Goal: Task Accomplishment & Management: Manage account settings

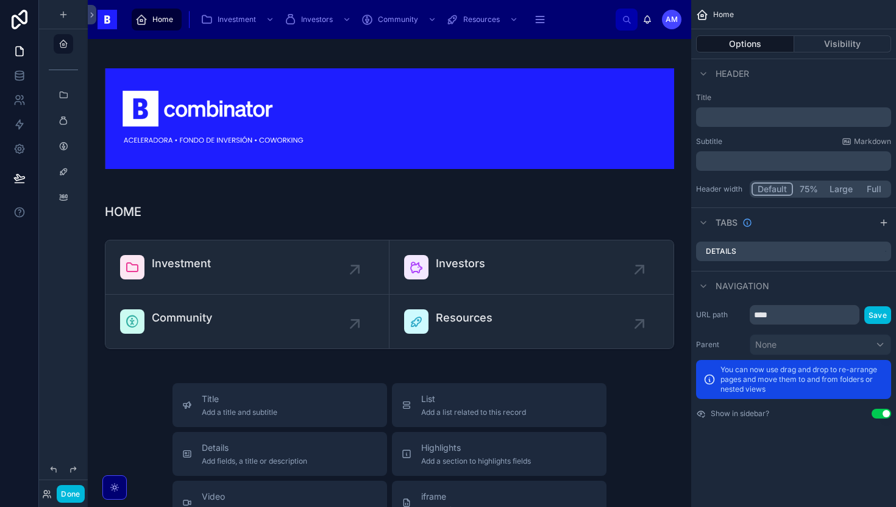
click at [77, 488] on button "Done" at bounding box center [70, 494] width 27 height 18
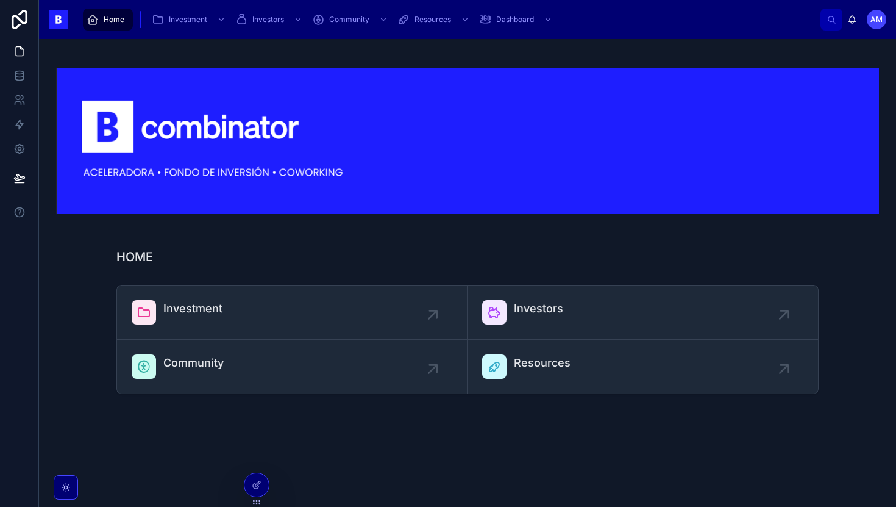
click at [167, 298] on link "Investment" at bounding box center [292, 312] width 351 height 54
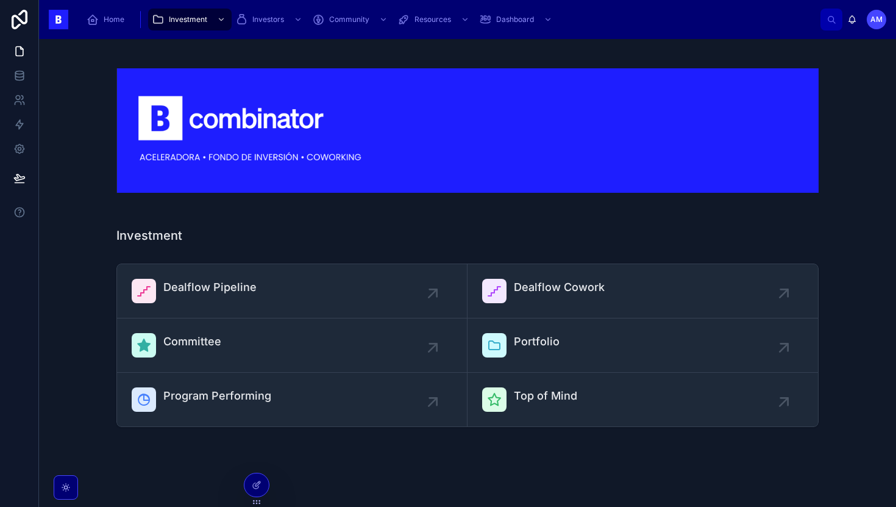
click at [167, 298] on div "Dealflow Pipeline" at bounding box center [209, 291] width 93 height 24
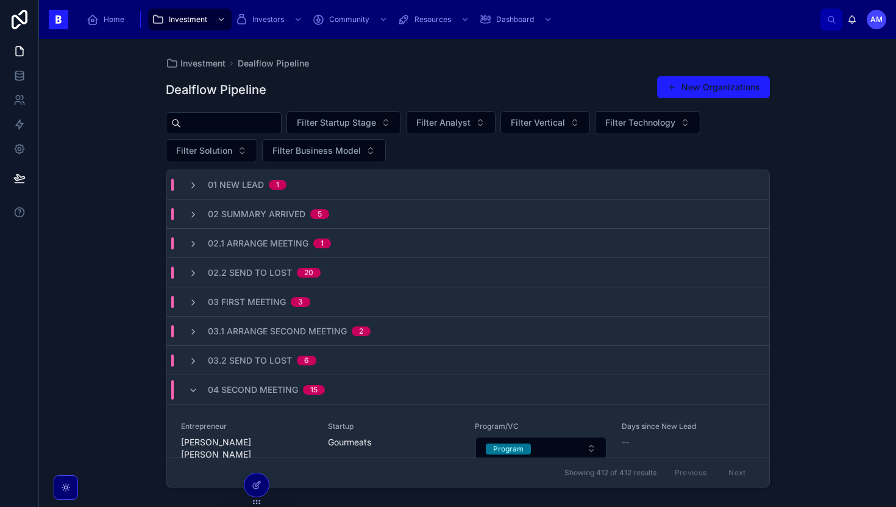
click at [202, 129] on input "text" at bounding box center [231, 123] width 100 height 17
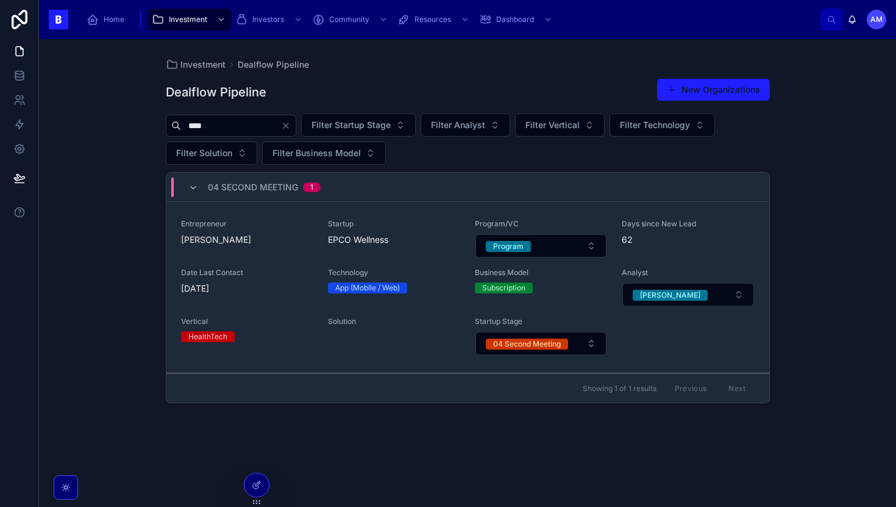
type input "****"
click at [287, 259] on div "Entrepreneur NIEVES CHISNALL Startup EPCO Wellness Program/VC Program Days sinc…" at bounding box center [468, 287] width 574 height 137
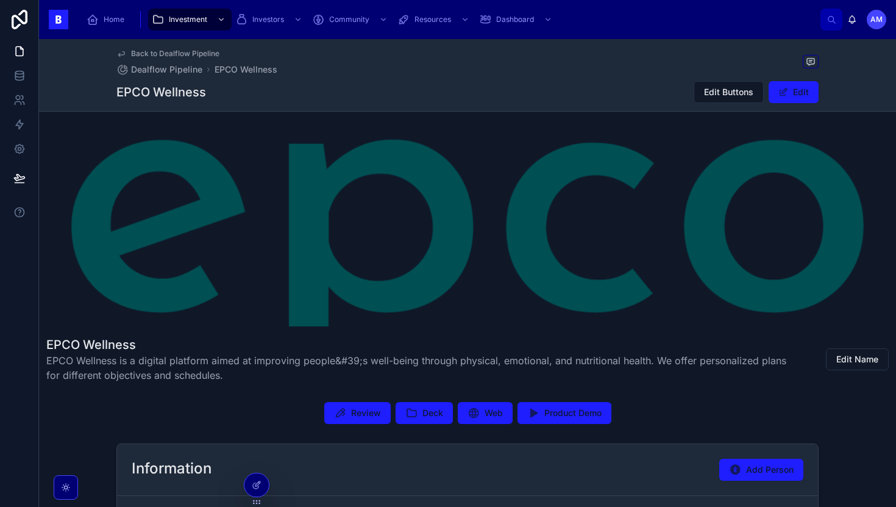
click at [368, 412] on span "Review" at bounding box center [366, 413] width 30 height 12
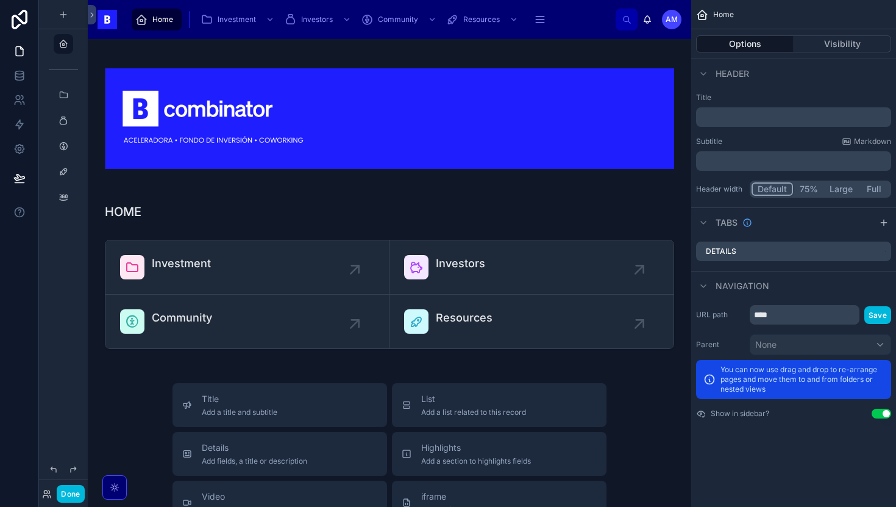
click at [67, 495] on button "Done" at bounding box center [70, 494] width 27 height 18
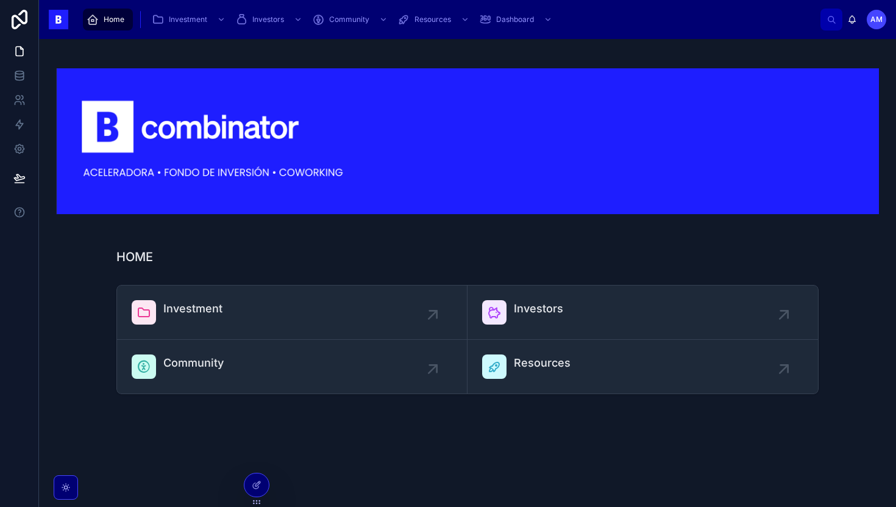
click at [214, 318] on div "Investment" at bounding box center [192, 312] width 59 height 24
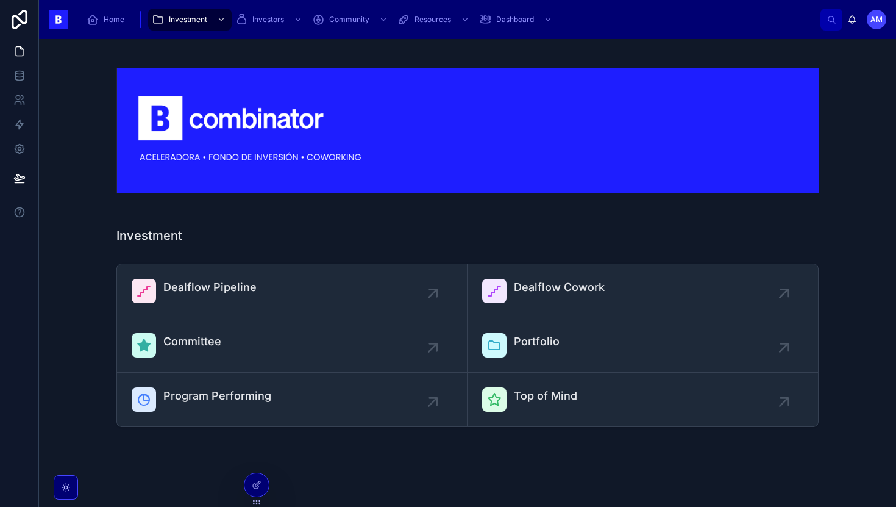
click at [223, 302] on div "Dealflow Pipeline" at bounding box center [209, 291] width 93 height 24
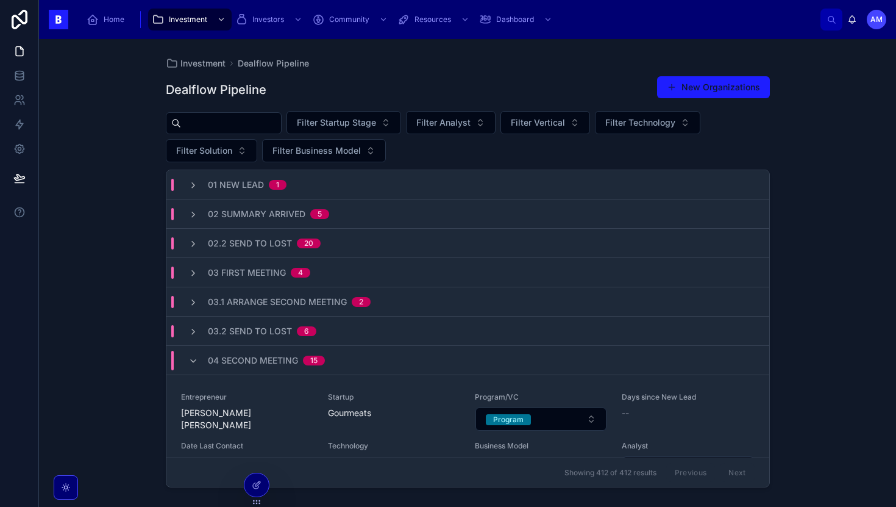
click at [463, 123] on span "Filter Analyst" at bounding box center [444, 122] width 54 height 12
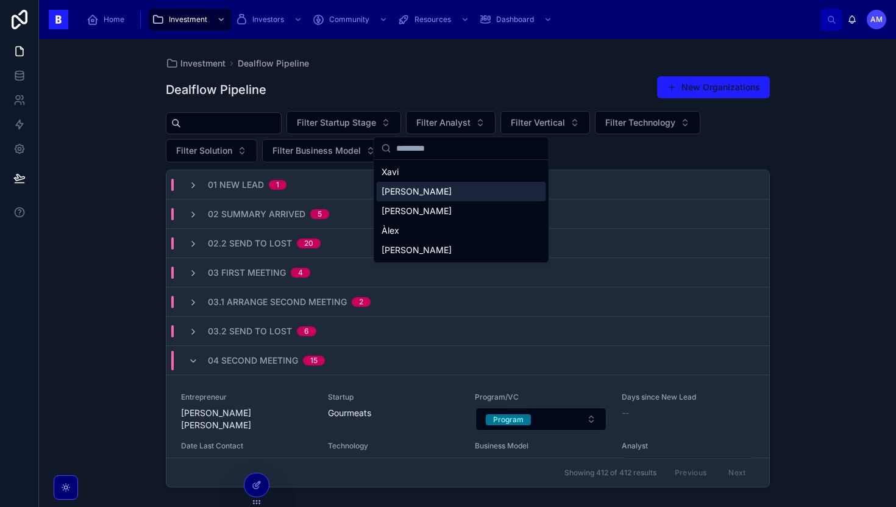
click at [454, 188] on div "[PERSON_NAME]" at bounding box center [462, 192] width 170 height 20
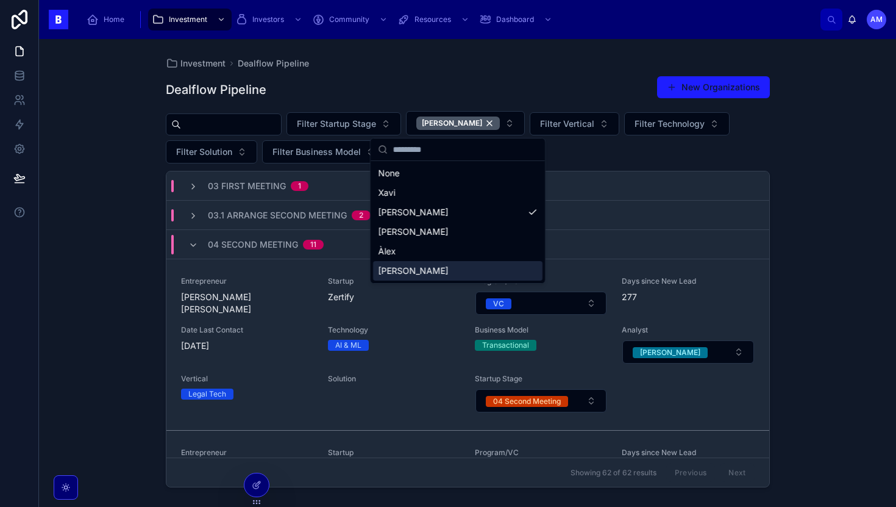
click at [112, 346] on div "Investment Dealflow Pipeline Dealflow Pipeline New Organizations Filter Startup…" at bounding box center [467, 273] width 857 height 468
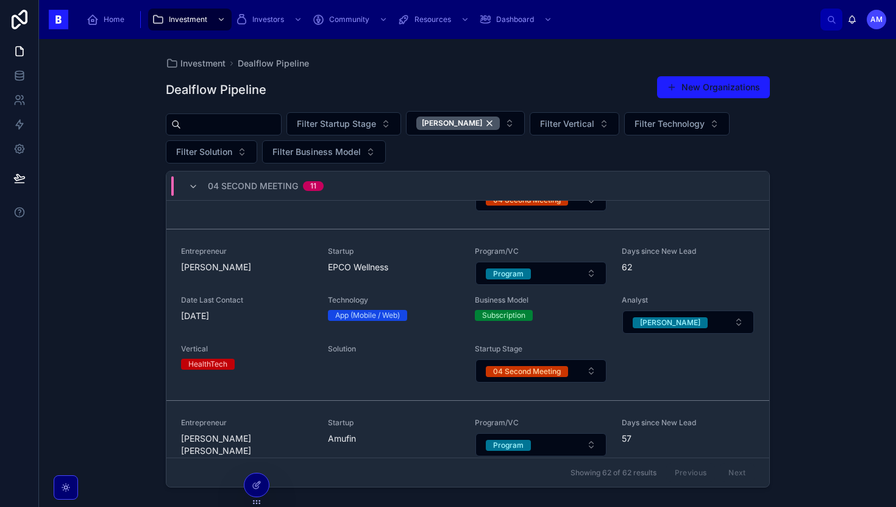
scroll to position [759, 0]
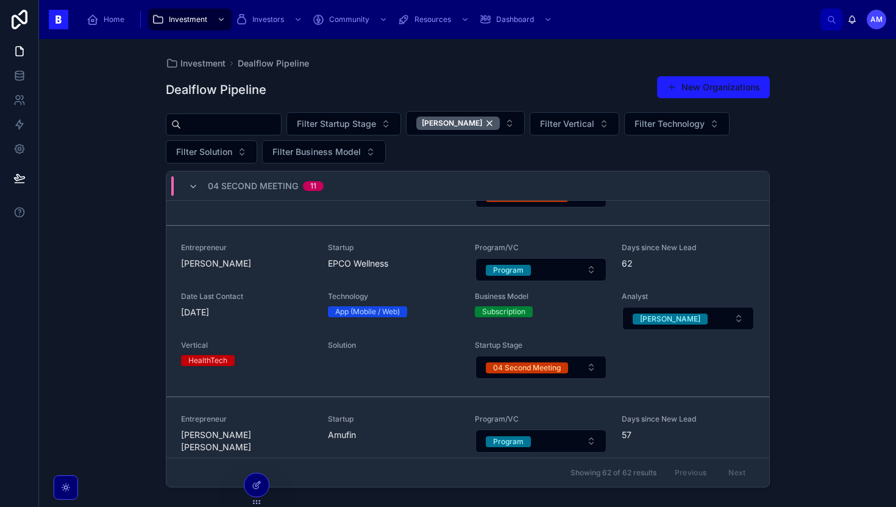
click at [567, 361] on span "04 Second Meeting" at bounding box center [527, 367] width 82 height 12
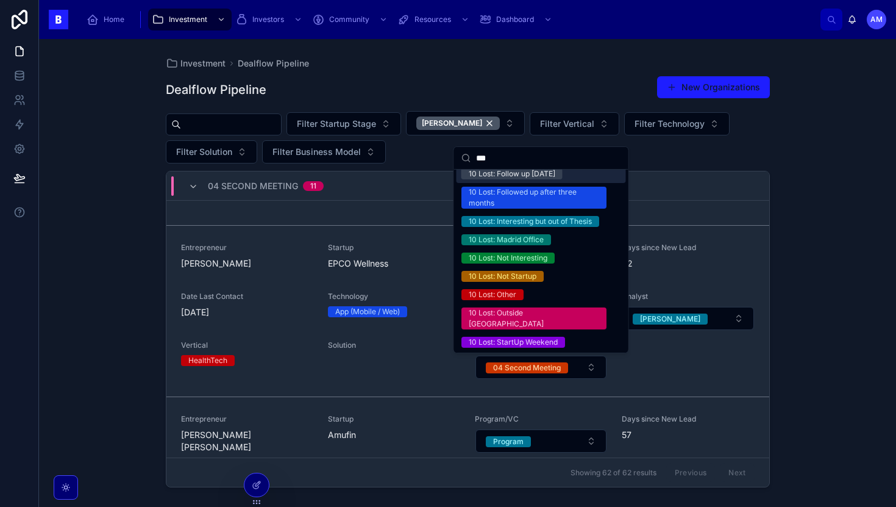
scroll to position [136, 0]
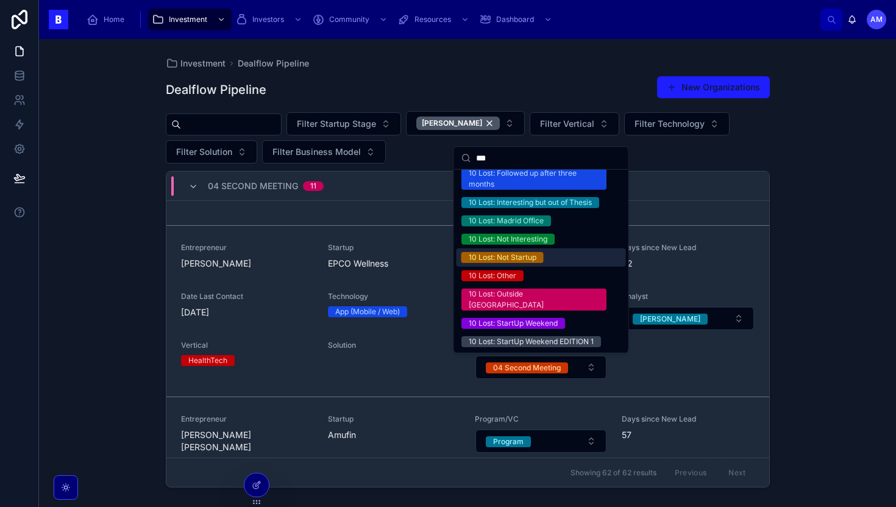
type input "***"
click at [531, 238] on div "10 Lost: Not Interesting" at bounding box center [508, 239] width 79 height 11
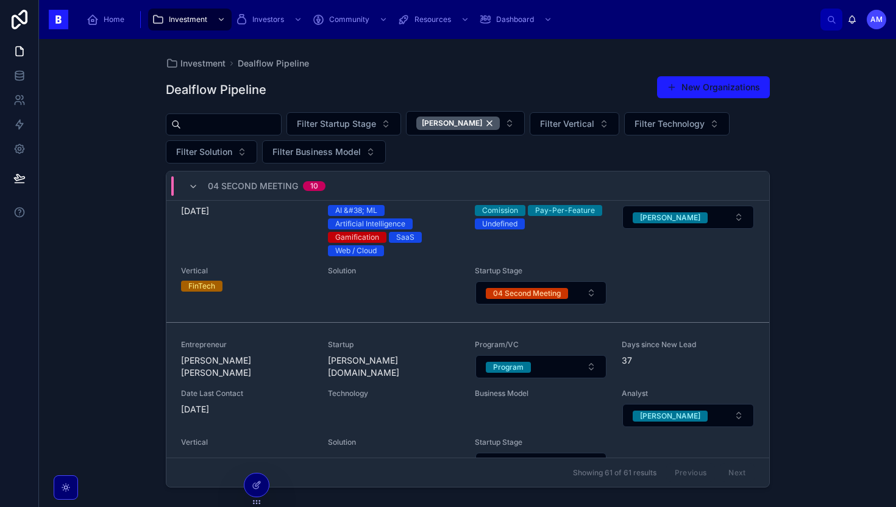
scroll to position [935, 0]
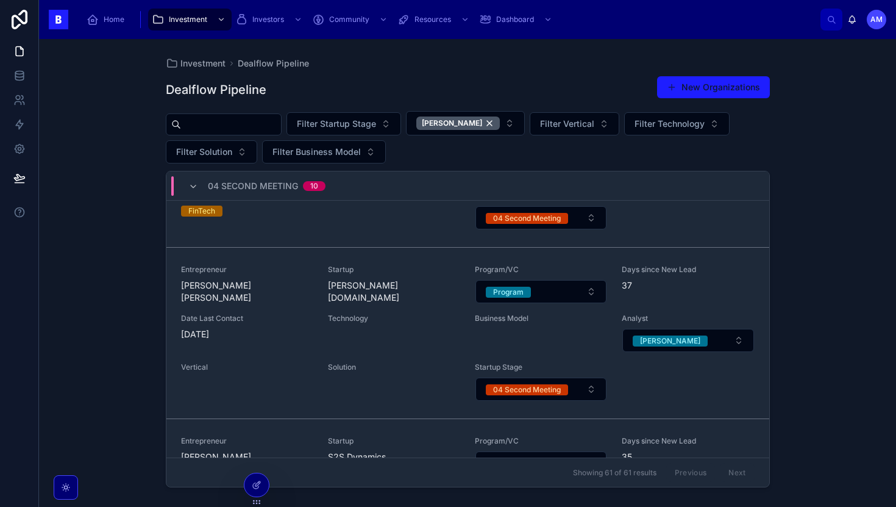
click at [377, 304] on div "Entrepreneur [PERSON_NAME] [PERSON_NAME] Startup [PERSON_NAME][DOMAIN_NAME] Pro…" at bounding box center [468, 333] width 574 height 137
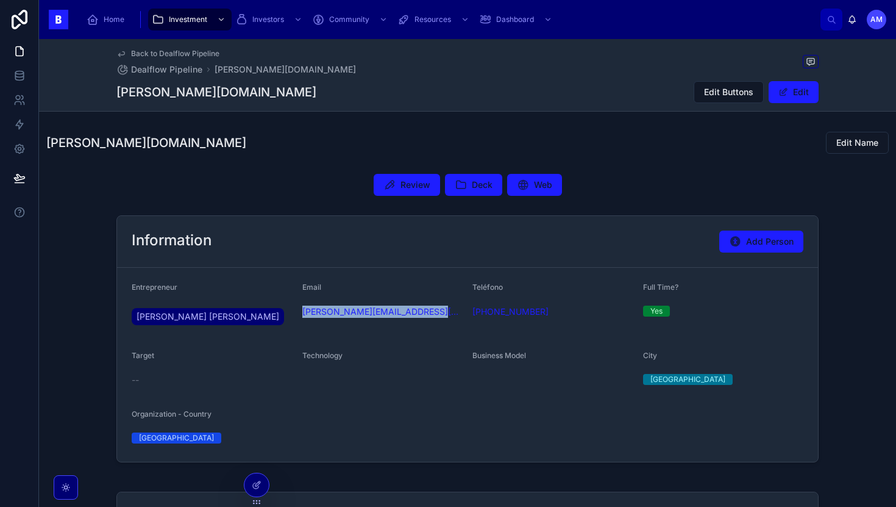
drag, startPoint x: 446, startPoint y: 315, endPoint x: 299, endPoint y: 313, distance: 147.0
click at [299, 313] on form "Entrepreneur [PERSON_NAME] [PERSON_NAME] Email [PERSON_NAME][EMAIL_ADDRESS][PER…" at bounding box center [467, 365] width 701 height 194
copy link "[PERSON_NAME][EMAIL_ADDRESS][PERSON_NAME][PERSON_NAME][DOMAIN_NAME]"
click at [423, 188] on span "Review" at bounding box center [416, 185] width 30 height 12
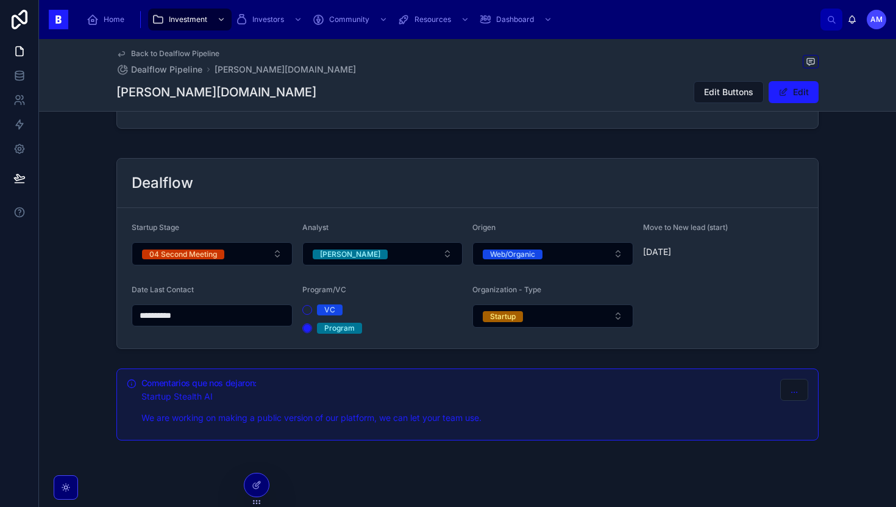
scroll to position [347, 0]
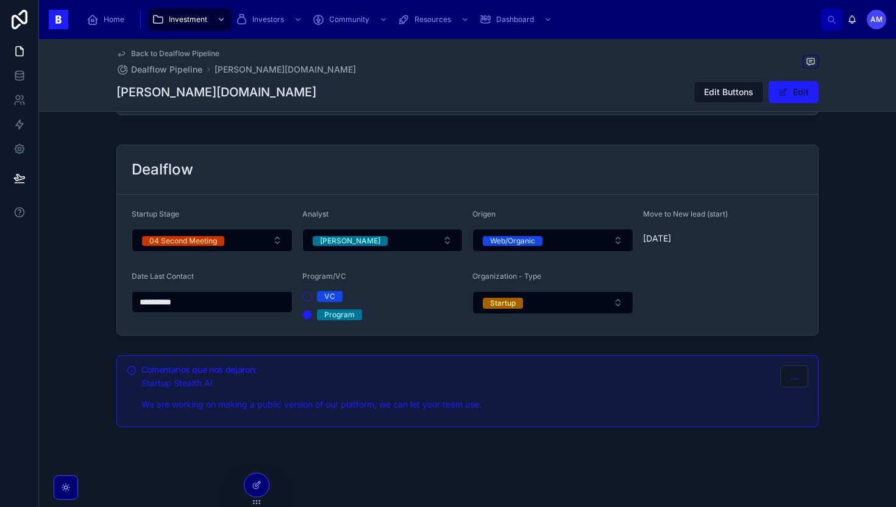
click at [263, 246] on button "04 Second Meeting" at bounding box center [212, 240] width 161 height 23
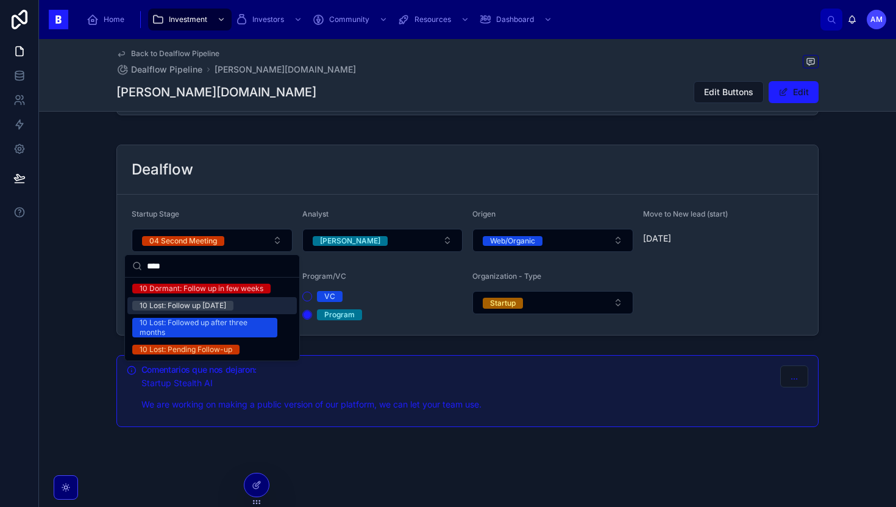
type input "****"
click at [226, 303] on div "10 Lost: Follow up [DATE]" at bounding box center [183, 306] width 87 height 10
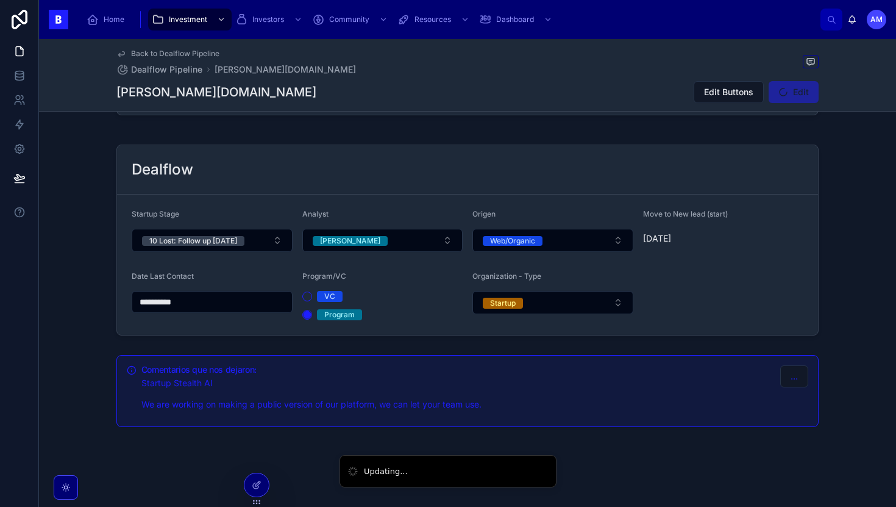
click at [244, 310] on input "**********" at bounding box center [212, 301] width 160 height 17
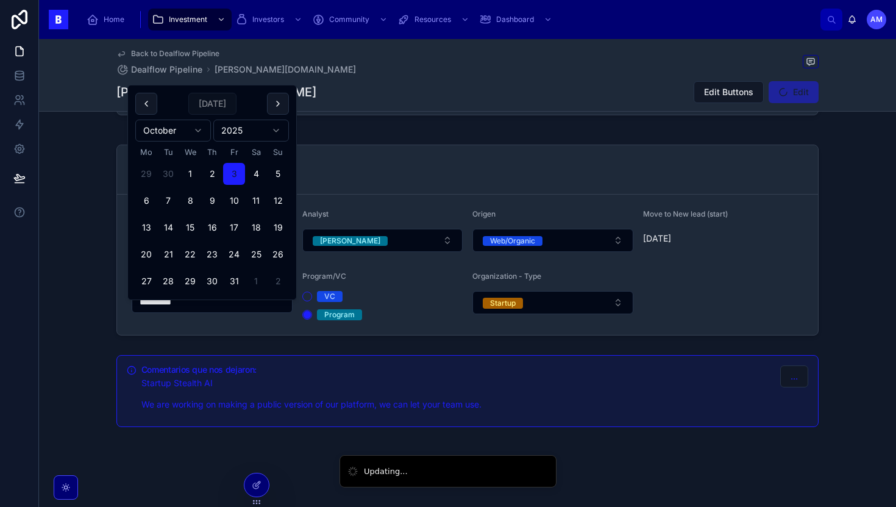
click at [233, 175] on button "3" at bounding box center [234, 174] width 22 height 22
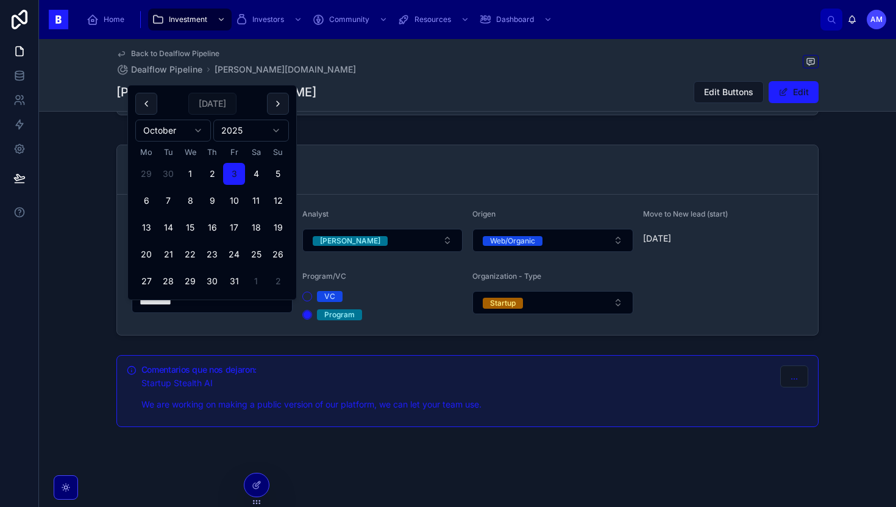
click at [520, 154] on div "Dealflow" at bounding box center [467, 169] width 701 height 49
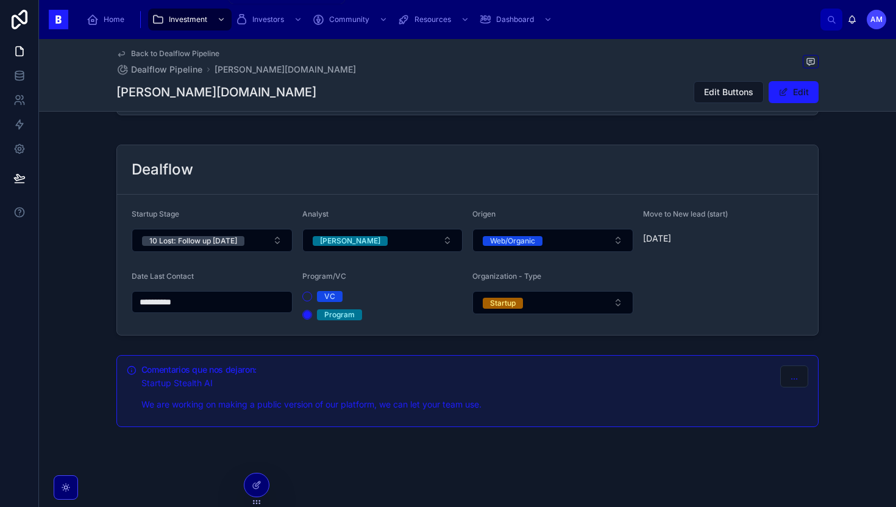
click at [184, 16] on span "Investment" at bounding box center [188, 20] width 38 height 10
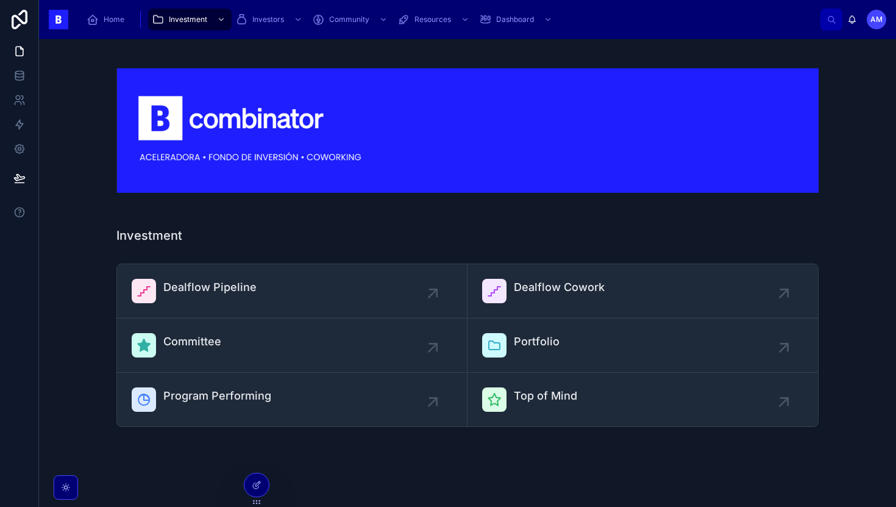
click at [309, 290] on div "Dealflow Pipeline" at bounding box center [292, 291] width 321 height 24
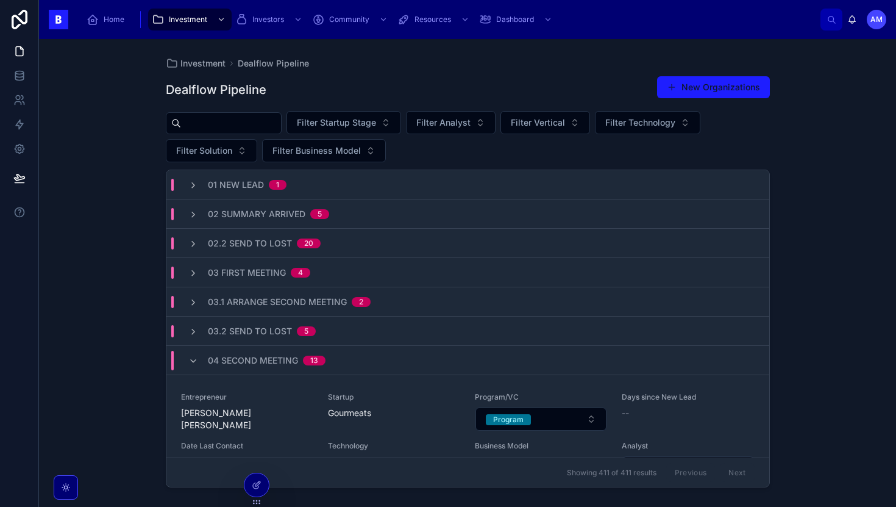
click at [440, 109] on div "Dealflow Pipeline New Organizations Filter Startup Stage Filter Analyst Filter …" at bounding box center [468, 280] width 604 height 424
click at [440, 119] on span "Filter Analyst" at bounding box center [444, 122] width 54 height 12
type input "****"
click at [433, 171] on div "[PERSON_NAME]" at bounding box center [462, 172] width 170 height 20
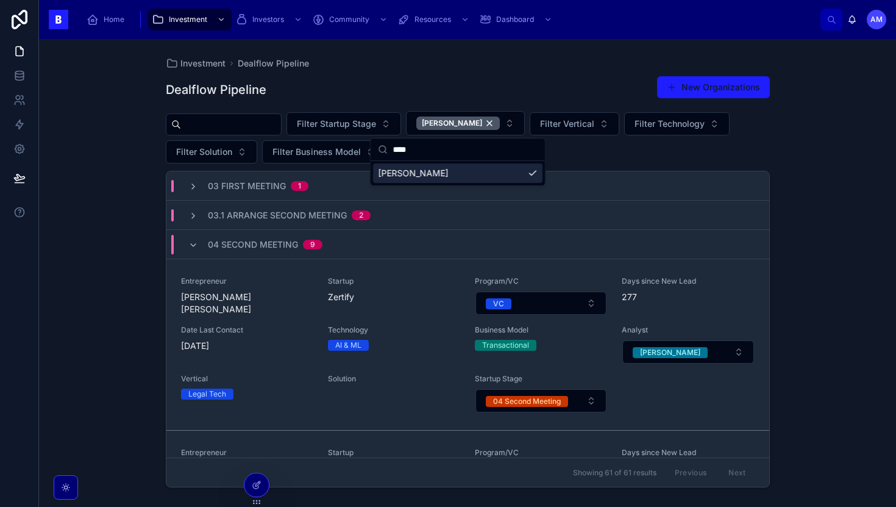
click at [793, 229] on div "Investment Dealflow Pipeline Dealflow Pipeline New Organizations Filter Startup…" at bounding box center [467, 273] width 857 height 468
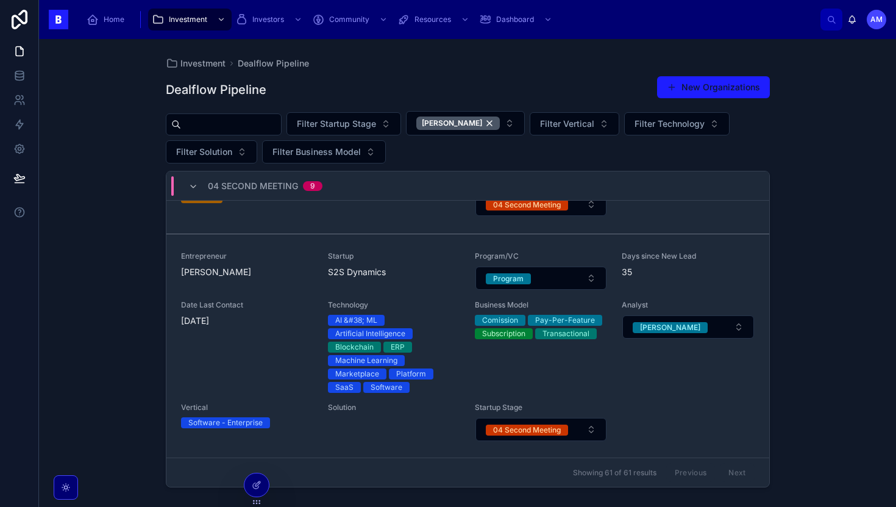
scroll to position [959, 0]
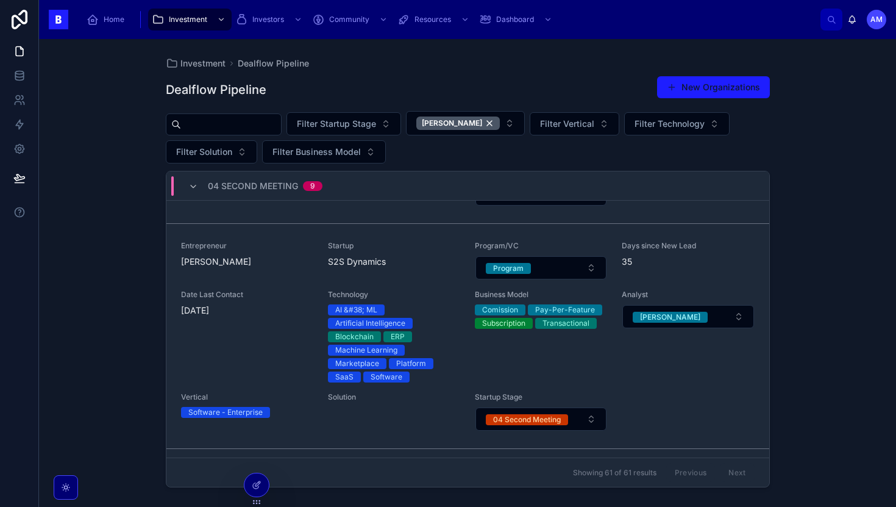
click at [301, 274] on div "Entrepreneur [PERSON_NAME]" at bounding box center [247, 260] width 132 height 39
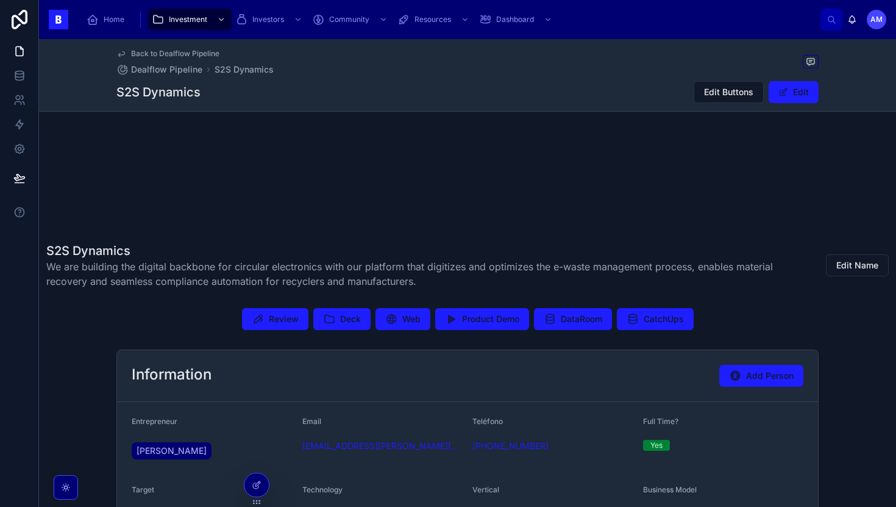
scroll to position [146, 0]
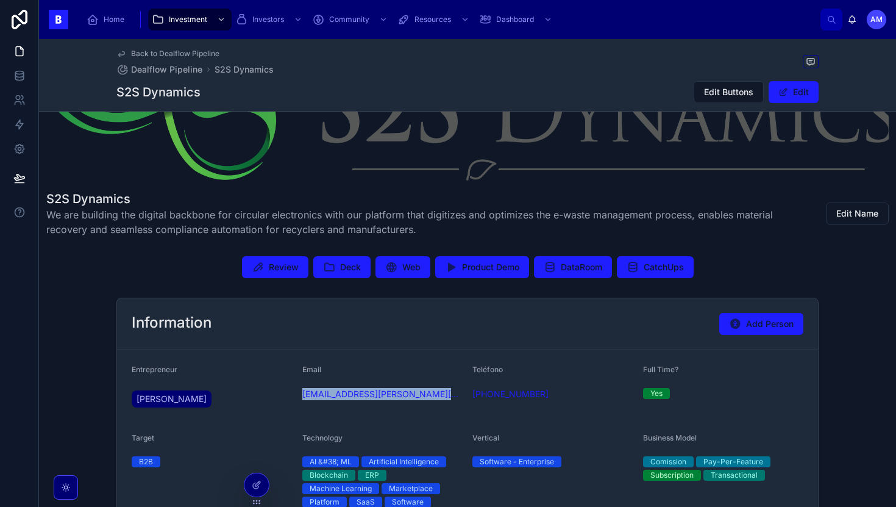
drag, startPoint x: 440, startPoint y: 395, endPoint x: 298, endPoint y: 395, distance: 142.1
click at [298, 395] on form "Entrepreneur [PERSON_NAME] Email [EMAIL_ADDRESS][PERSON_NAME][DOMAIN_NAME] Telé…" at bounding box center [467, 467] width 701 height 234
copy link "[EMAIL_ADDRESS][PERSON_NAME][DOMAIN_NAME]"
click at [286, 274] on button "Review" at bounding box center [275, 267] width 66 height 22
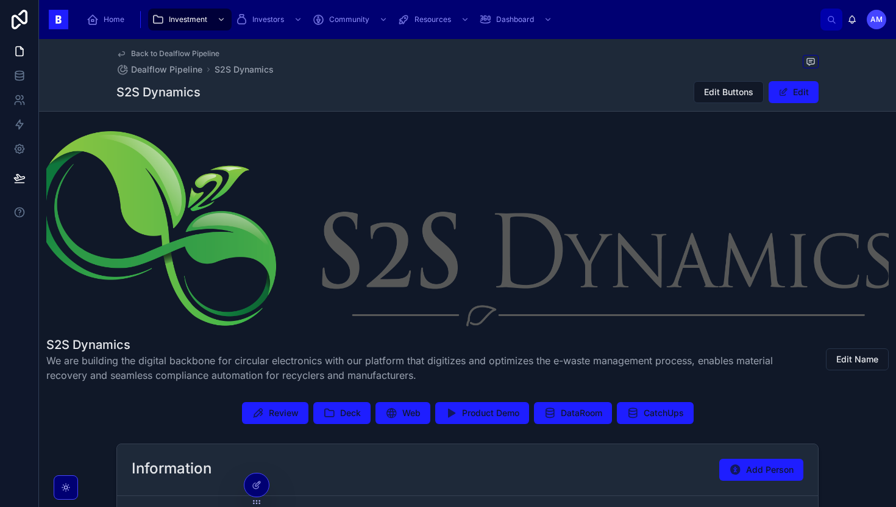
scroll to position [162, 0]
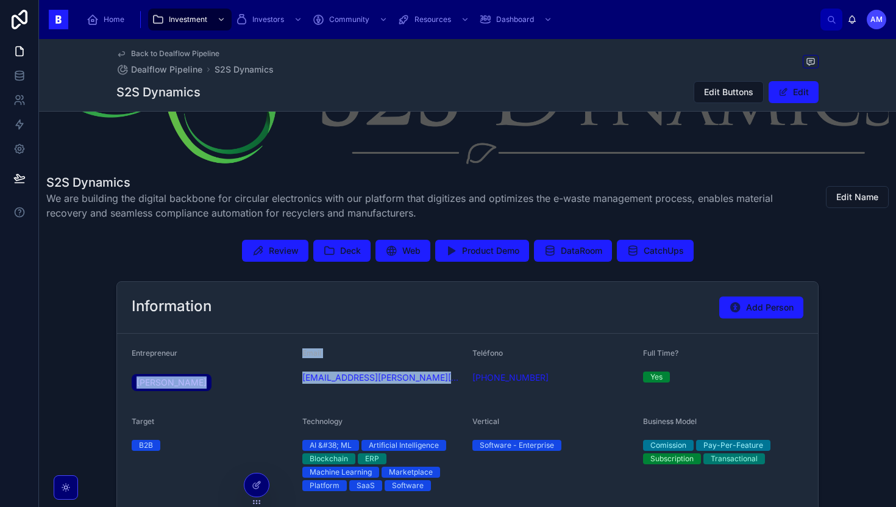
drag, startPoint x: 281, startPoint y: 374, endPoint x: 439, endPoint y: 381, distance: 158.1
click at [440, 381] on form "Entrepreneur [PERSON_NAME] Email [EMAIL_ADDRESS][PERSON_NAME][DOMAIN_NAME] Telé…" at bounding box center [467, 451] width 701 height 234
click at [439, 381] on div "[EMAIL_ADDRESS][PERSON_NAME][DOMAIN_NAME]" at bounding box center [382, 377] width 161 height 12
drag, startPoint x: 438, startPoint y: 376, endPoint x: 301, endPoint y: 375, distance: 137.2
click at [301, 375] on form "Entrepreneur [PERSON_NAME] Email [EMAIL_ADDRESS][PERSON_NAME][DOMAIN_NAME] Telé…" at bounding box center [467, 451] width 701 height 234
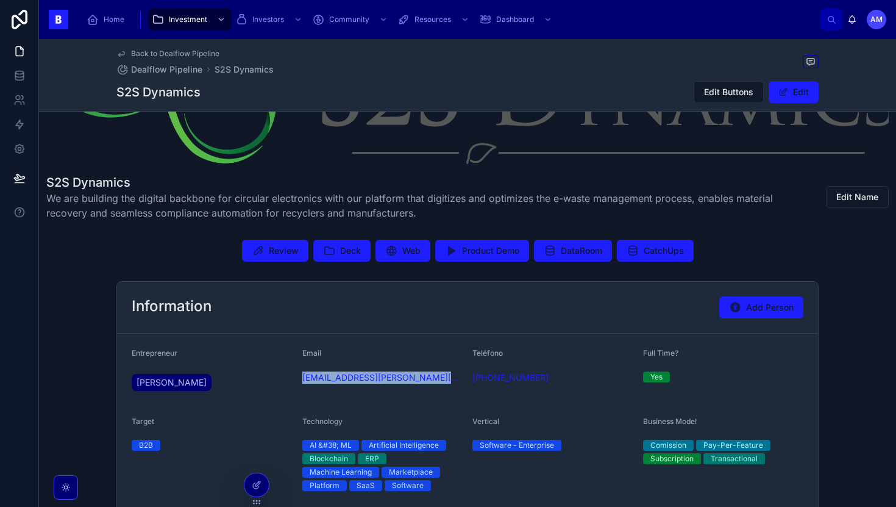
copy link "[EMAIL_ADDRESS][PERSON_NAME][DOMAIN_NAME]"
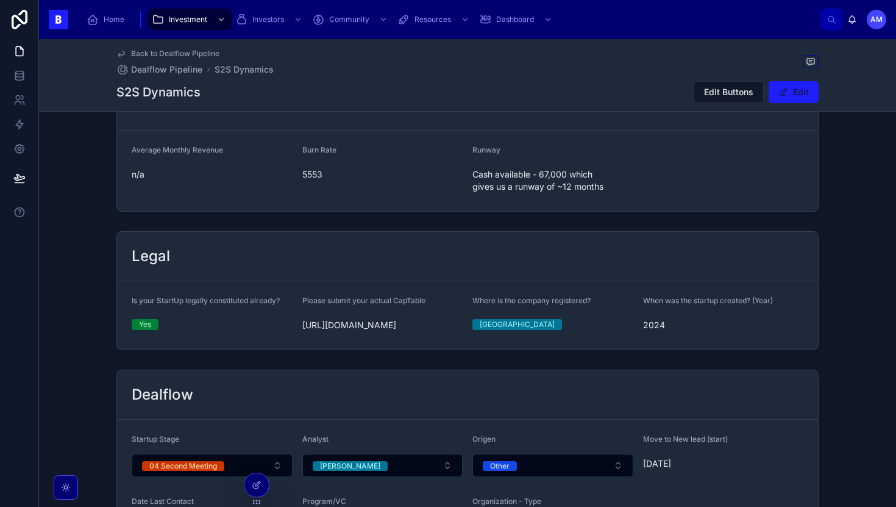
scroll to position [889, 0]
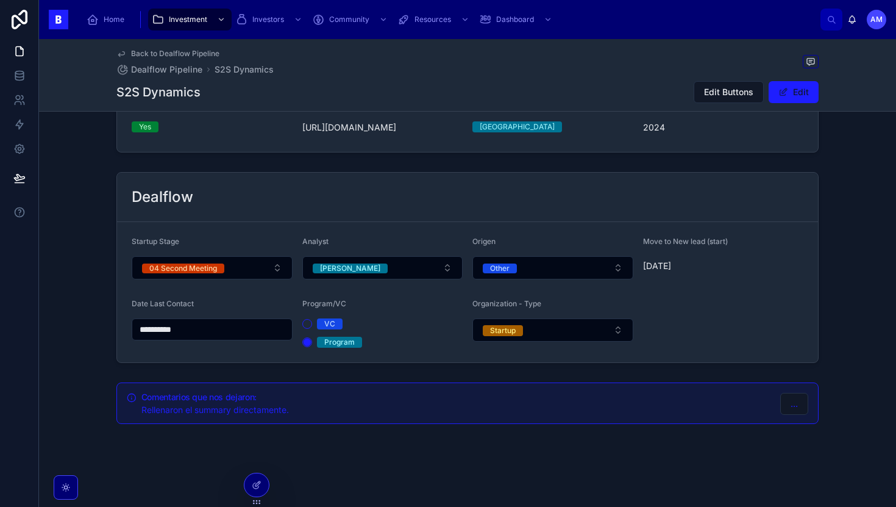
click at [249, 266] on button "04 Second Meeting" at bounding box center [212, 267] width 161 height 23
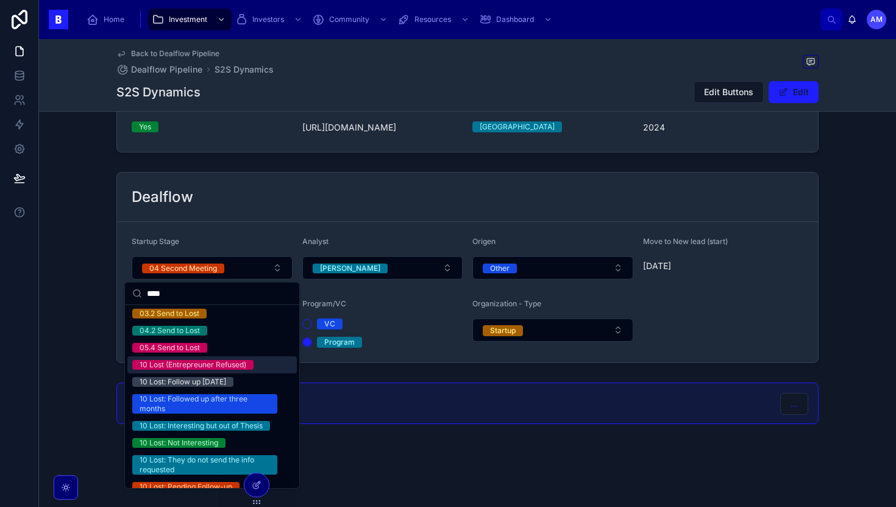
scroll to position [29, 0]
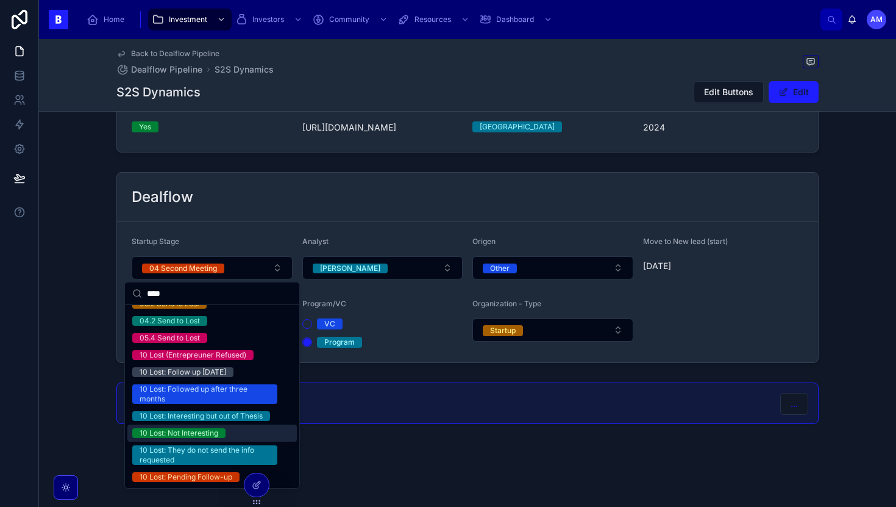
type input "****"
click at [192, 437] on div "10 Lost: Not Interesting" at bounding box center [179, 433] width 79 height 10
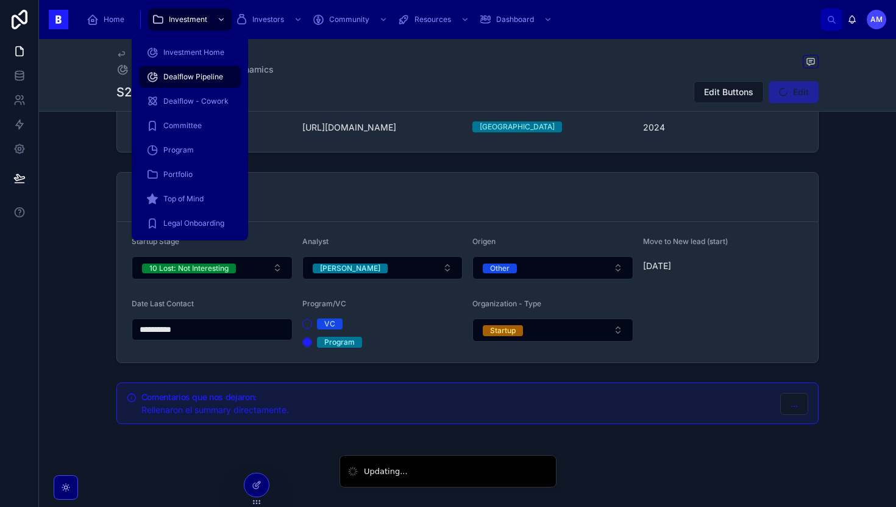
click at [198, 12] on div "Investment" at bounding box center [190, 20] width 76 height 20
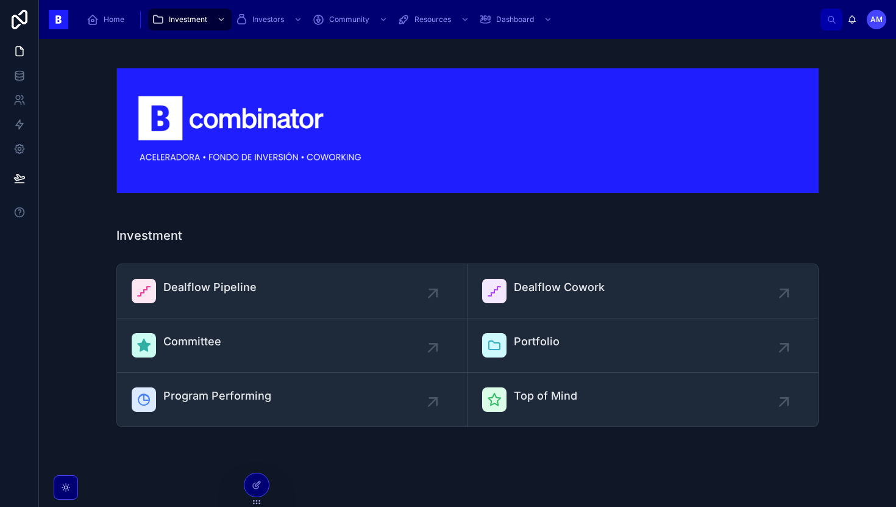
click at [304, 277] on link "Dealflow Pipeline" at bounding box center [292, 291] width 351 height 54
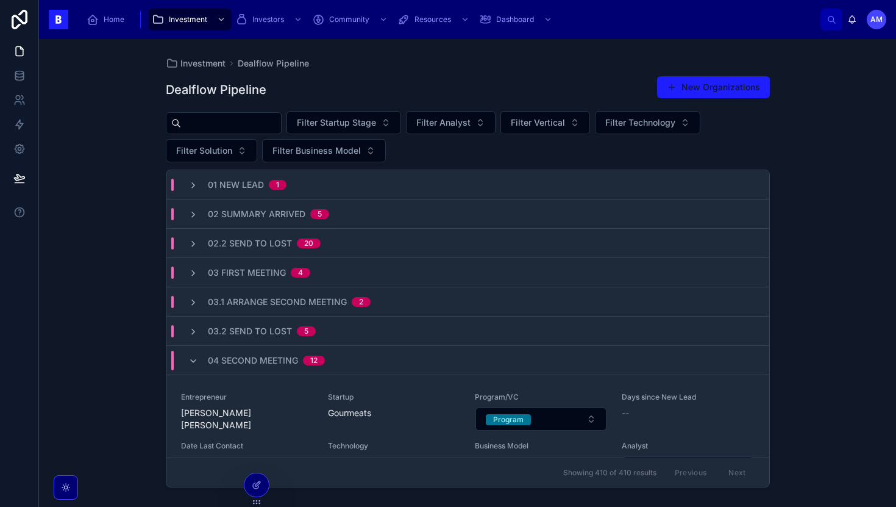
click at [463, 126] on span "Filter Analyst" at bounding box center [444, 122] width 54 height 12
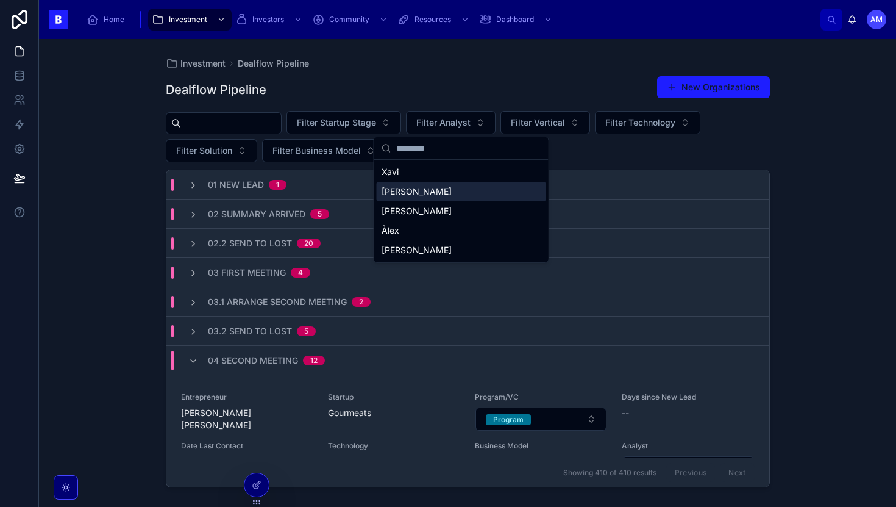
click at [413, 193] on div "[PERSON_NAME]" at bounding box center [462, 192] width 170 height 20
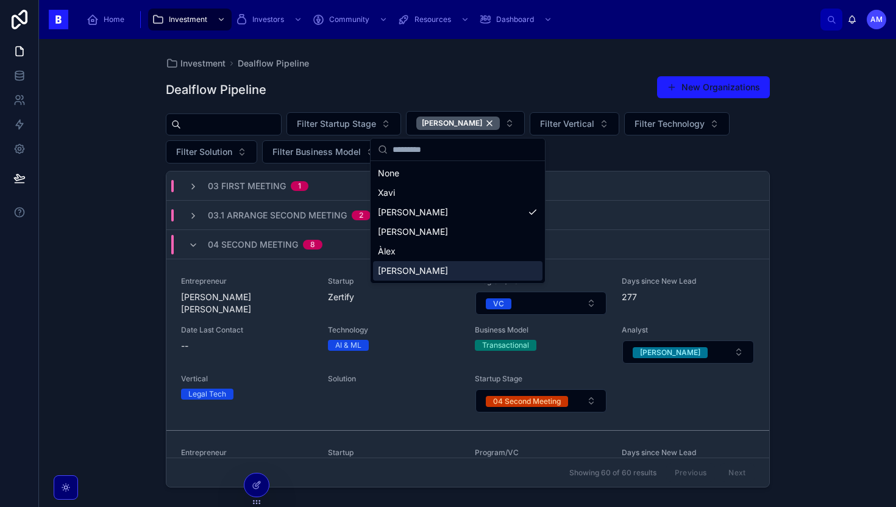
click at [139, 295] on div "Investment Dealflow Pipeline Dealflow Pipeline New Organizations Filter Startup…" at bounding box center [467, 273] width 857 height 468
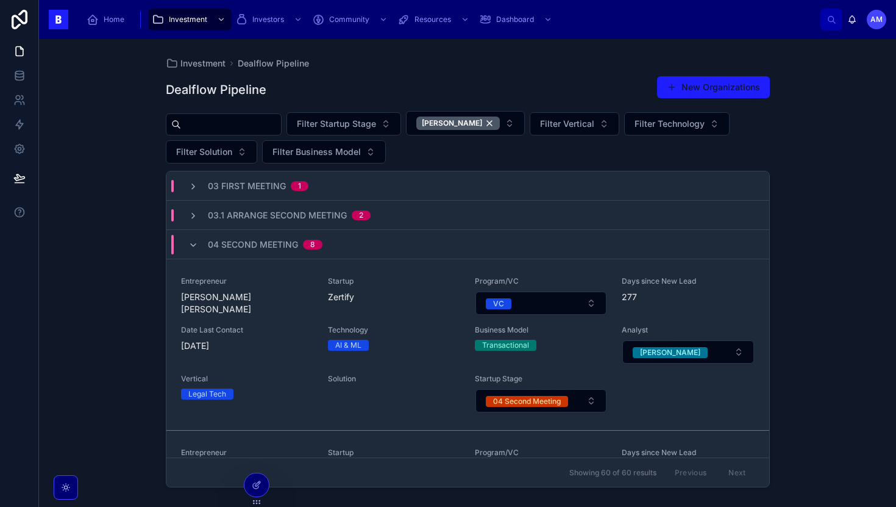
click at [285, 204] on div "03.1 Arrange Second Meeting 2" at bounding box center [467, 215] width 603 height 29
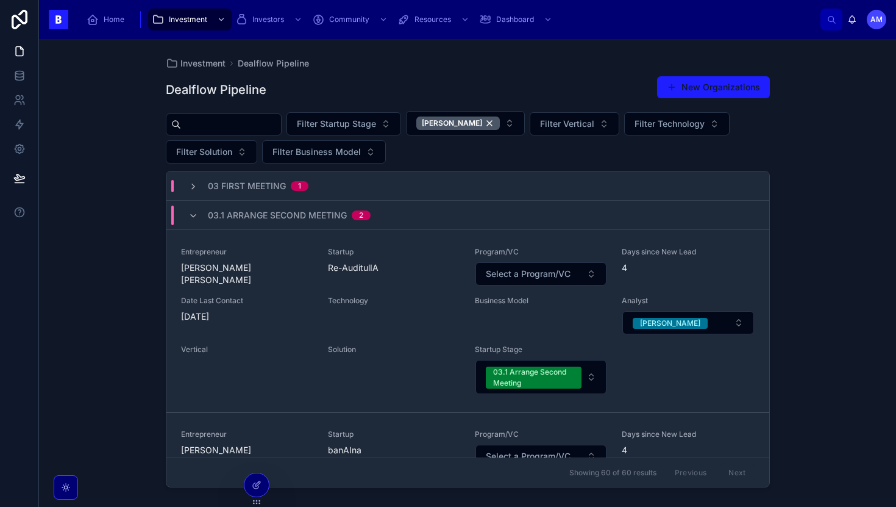
click at [284, 183] on span "03 First Meeting" at bounding box center [247, 186] width 78 height 12
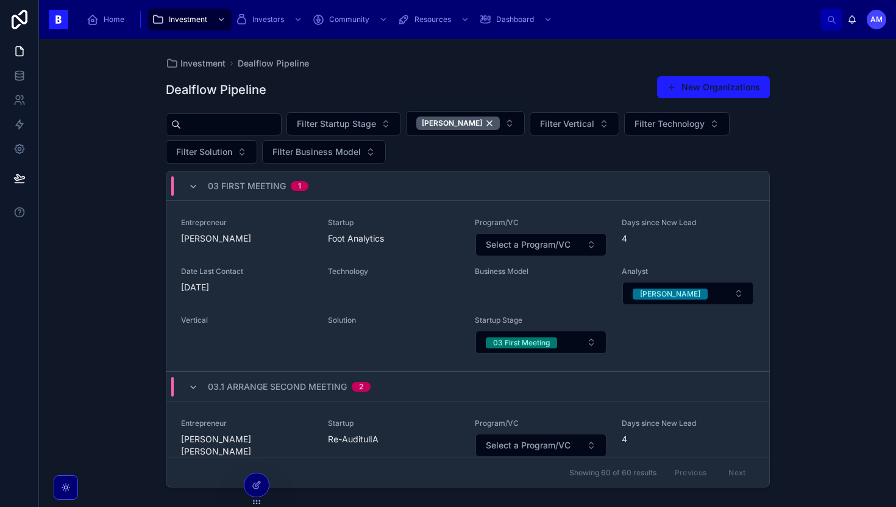
click at [378, 245] on div "Startup Foot Analytics" at bounding box center [394, 237] width 132 height 39
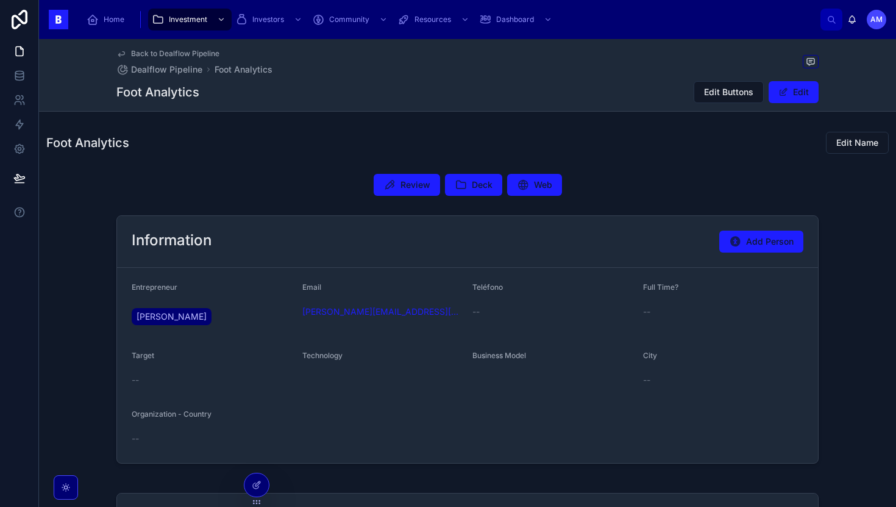
scroll to position [320, 0]
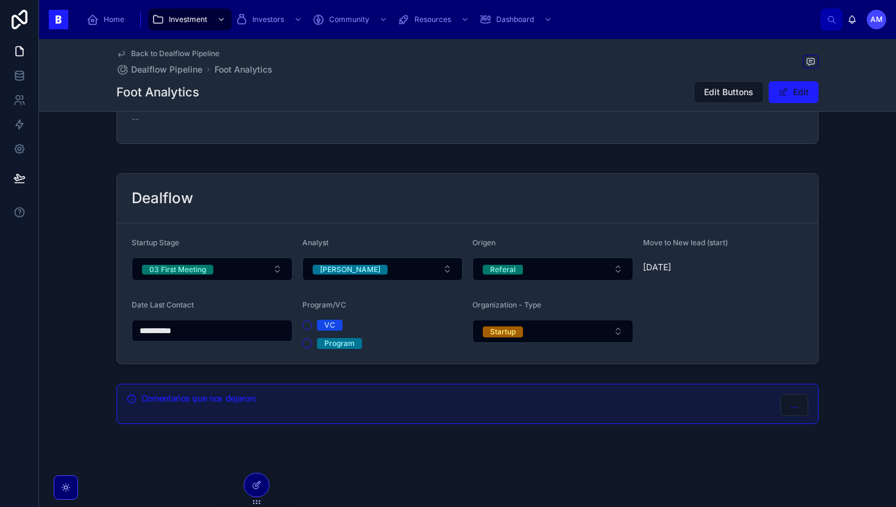
click at [247, 271] on button "03 First Meeting" at bounding box center [212, 268] width 161 height 23
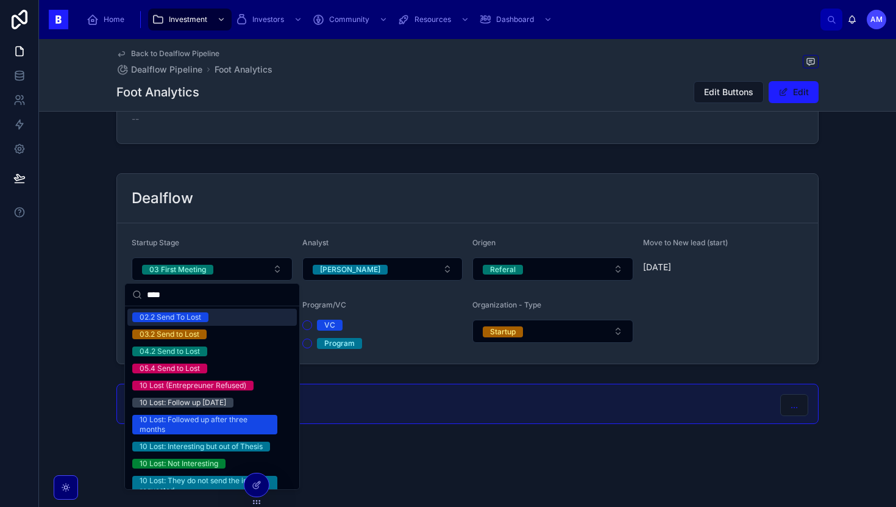
scroll to position [29, 0]
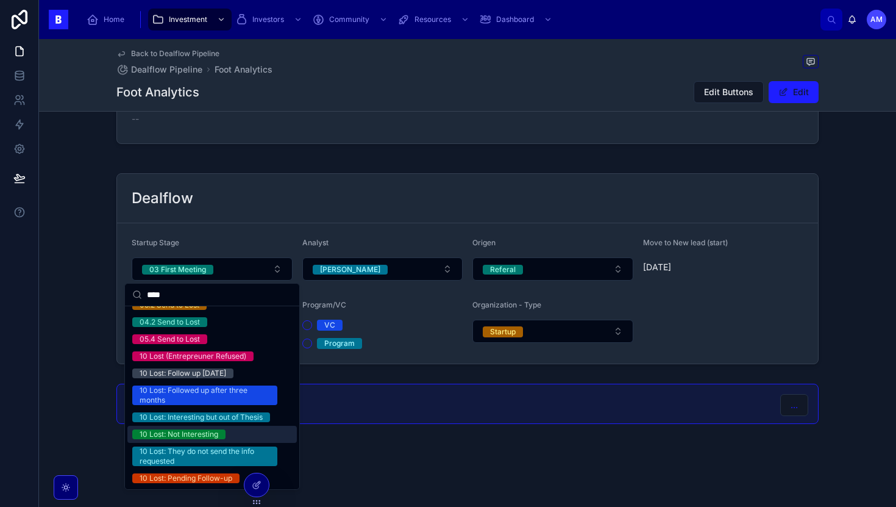
type input "****"
click at [191, 435] on div "10 Lost: Not Interesting" at bounding box center [179, 434] width 79 height 10
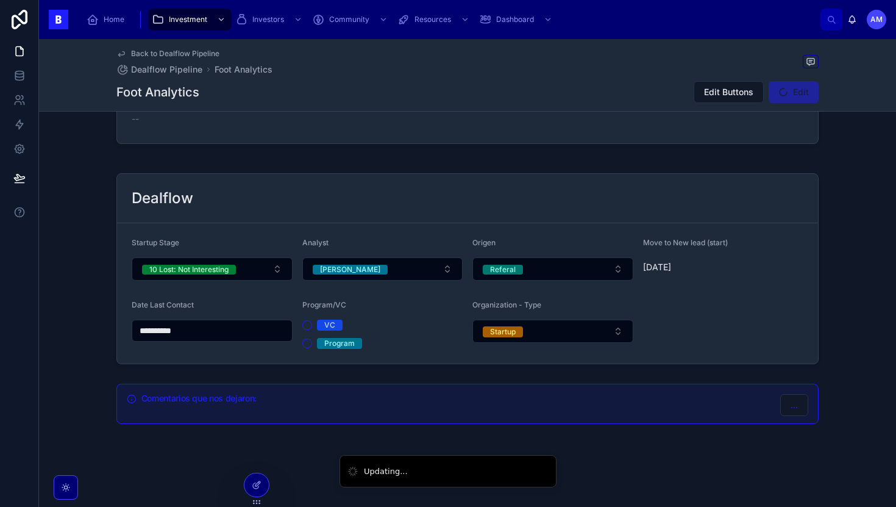
click at [299, 215] on div "Dealflow" at bounding box center [467, 198] width 701 height 49
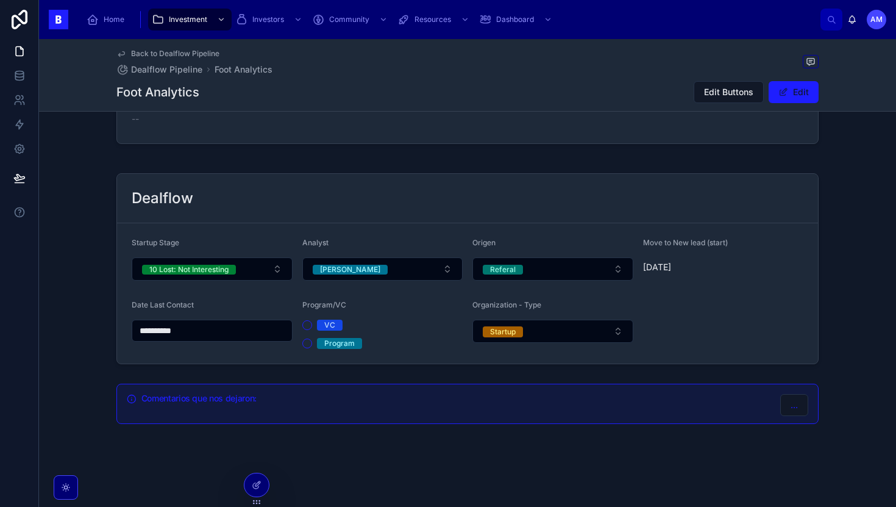
scroll to position [0, 0]
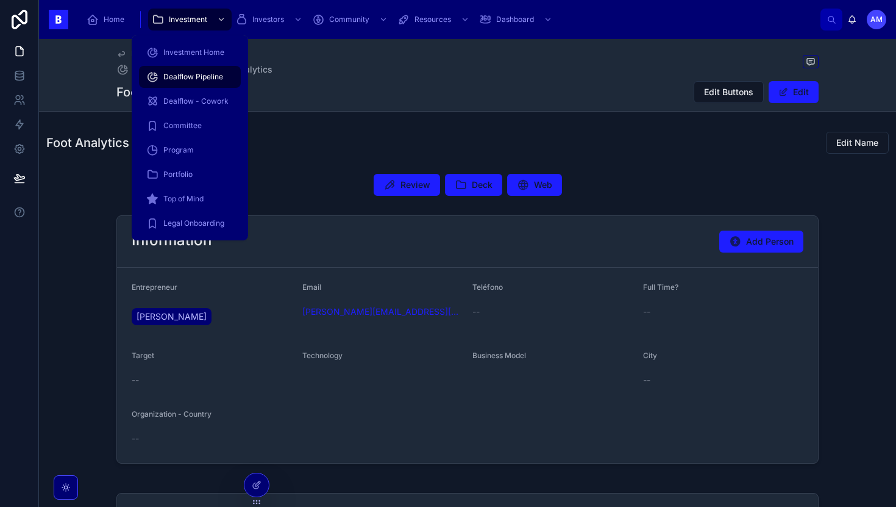
click at [195, 15] on span "Investment" at bounding box center [188, 20] width 38 height 10
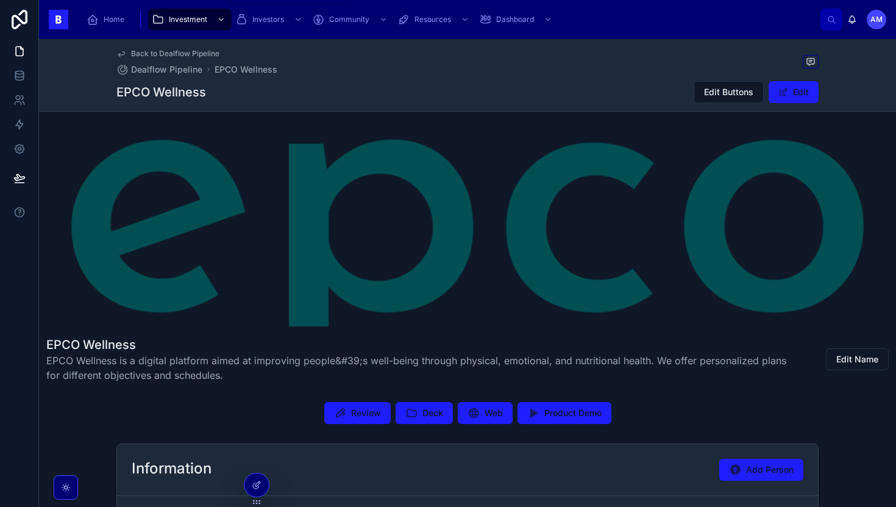
click at [197, 25] on div "Investment" at bounding box center [190, 20] width 76 height 20
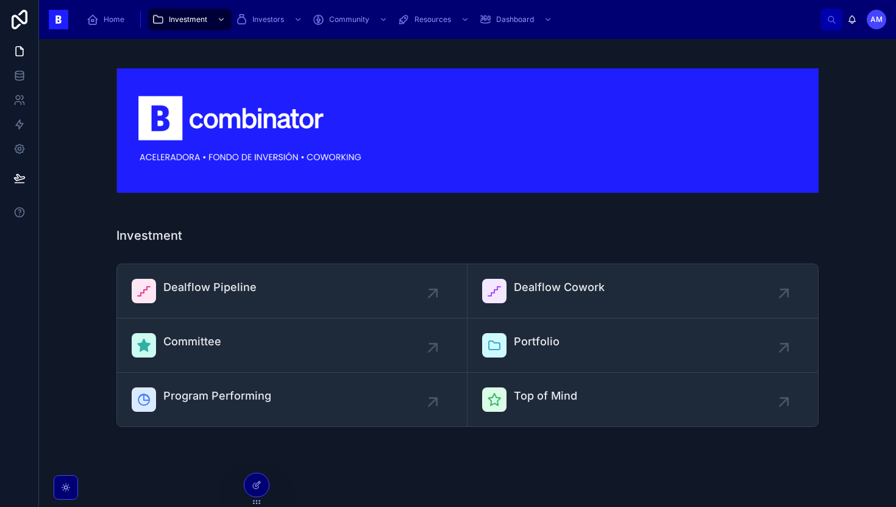
click at [306, 299] on div "Dealflow Pipeline" at bounding box center [292, 291] width 321 height 24
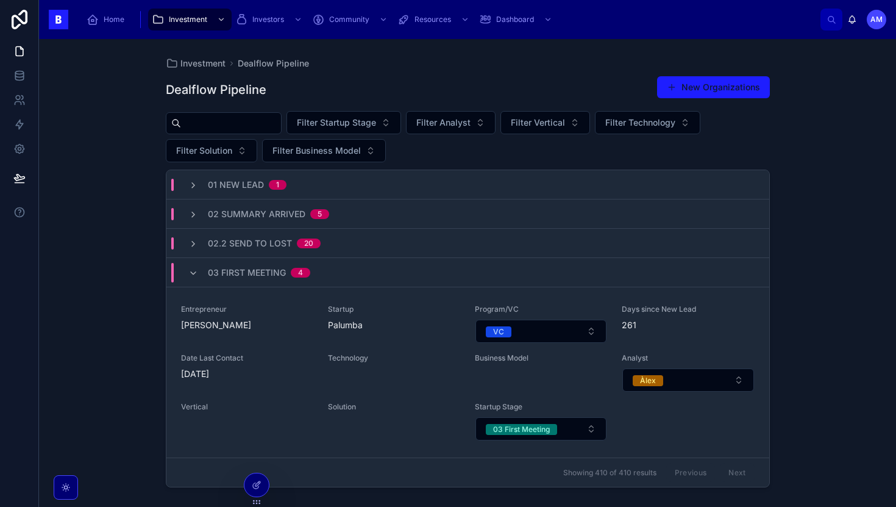
click at [463, 126] on span "Filter Analyst" at bounding box center [444, 122] width 54 height 12
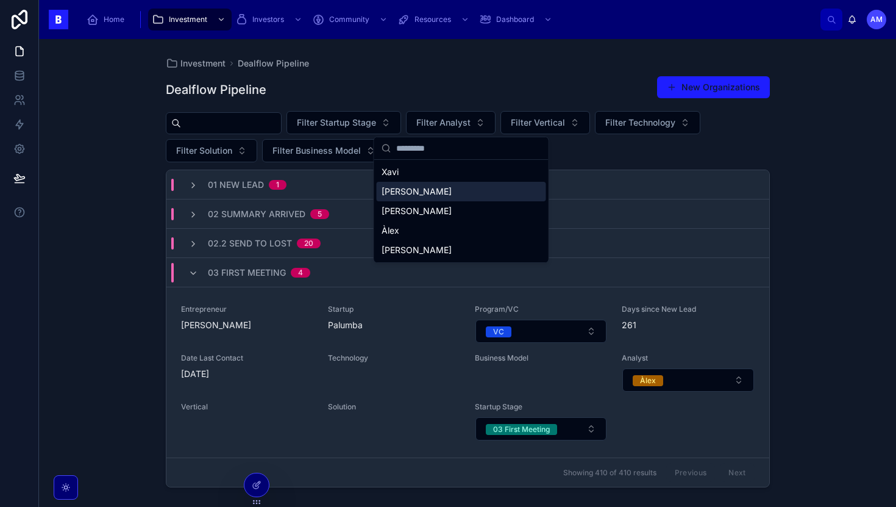
click at [430, 191] on div "[PERSON_NAME]" at bounding box center [462, 192] width 170 height 20
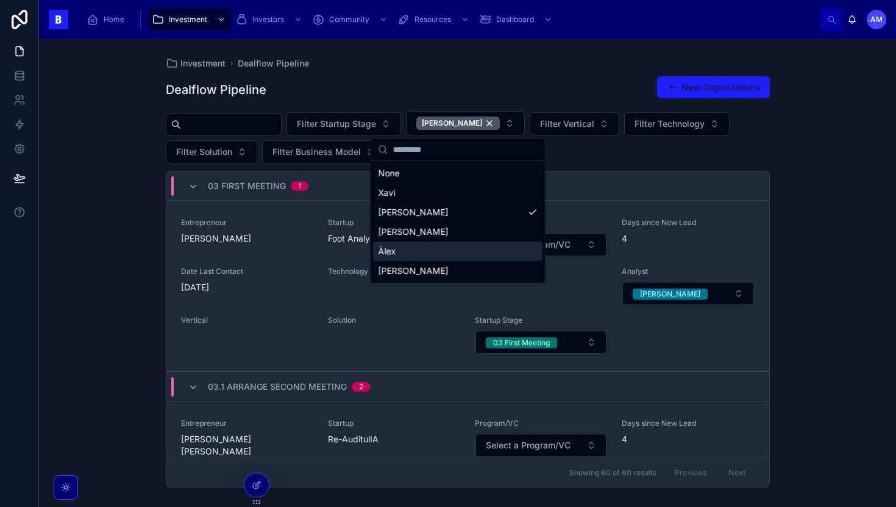
click at [80, 248] on div "Investment Dealflow Pipeline Dealflow Pipeline New Organizations Filter Startup…" at bounding box center [467, 273] width 857 height 468
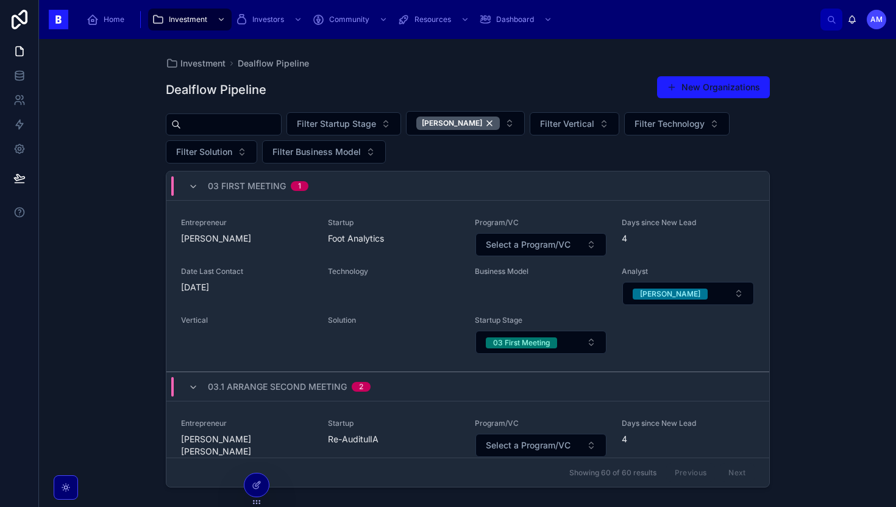
click at [234, 218] on span "Entrepreneur" at bounding box center [247, 223] width 132 height 10
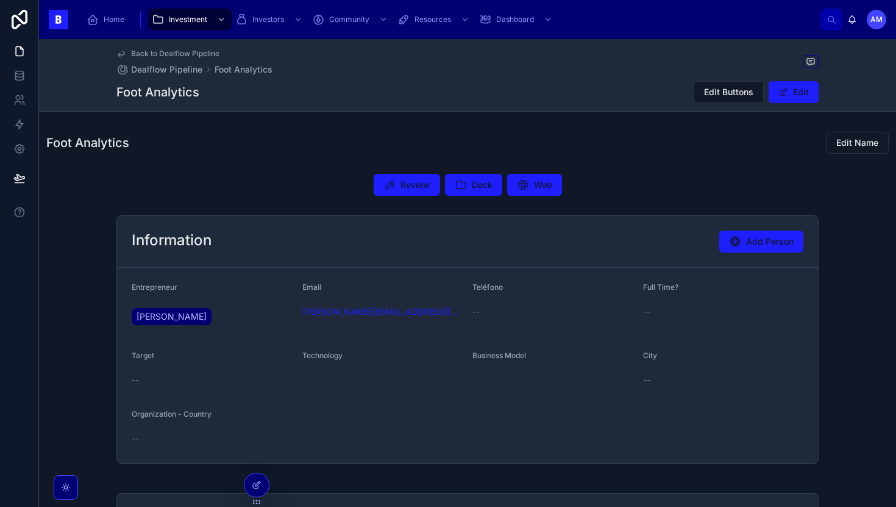
click at [405, 188] on span "Review" at bounding box center [416, 185] width 30 height 12
